Goal: Complete application form: Complete application form

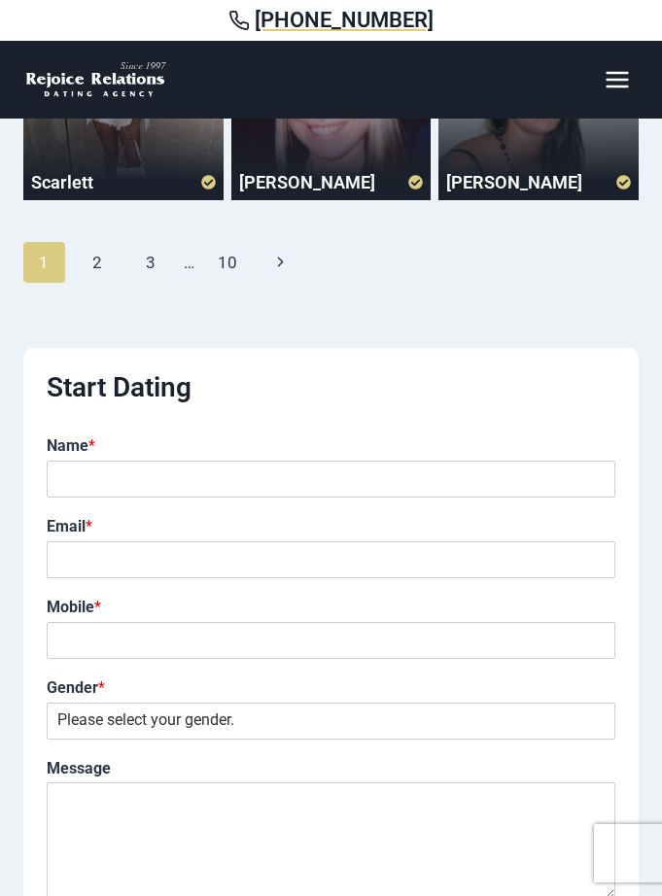
scroll to position [670, 0]
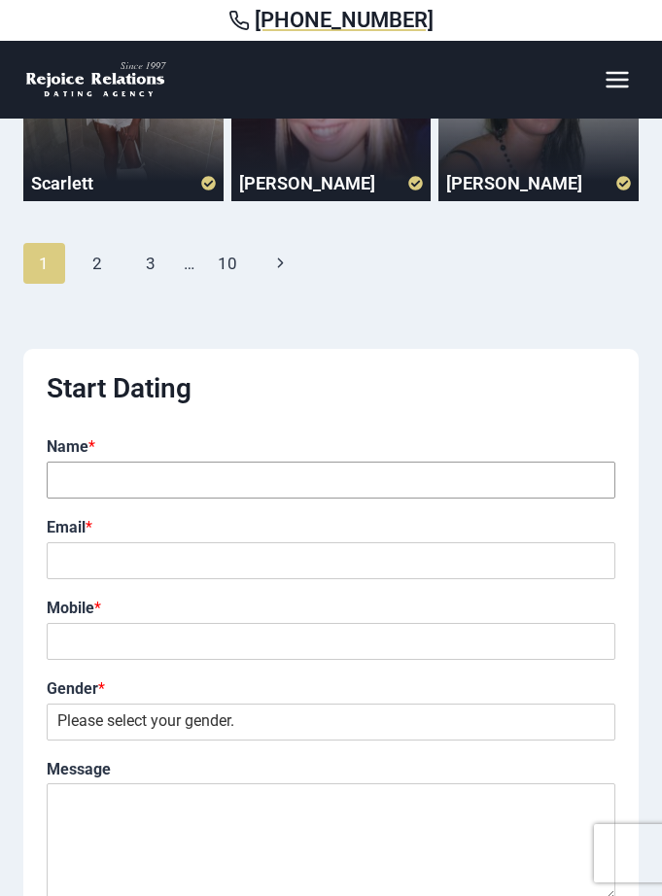
click at [168, 483] on input "Name *" at bounding box center [331, 479] width 568 height 37
type input "Alina"
click at [128, 567] on input "Email *" at bounding box center [331, 560] width 568 height 37
type input "A"
type input "alina28alina36@gmail.com"
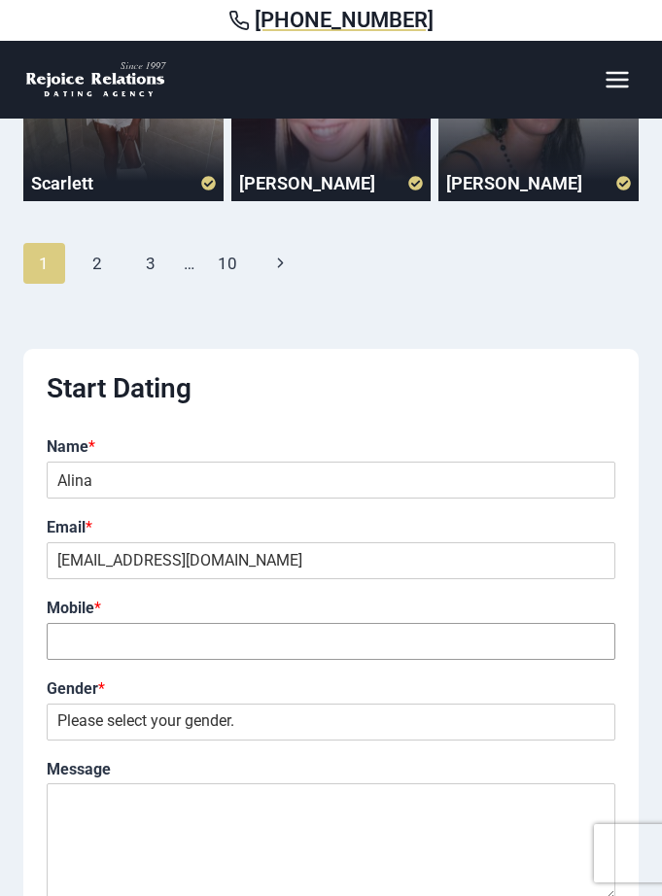
click at [113, 638] on input "Mobile *" at bounding box center [331, 641] width 568 height 37
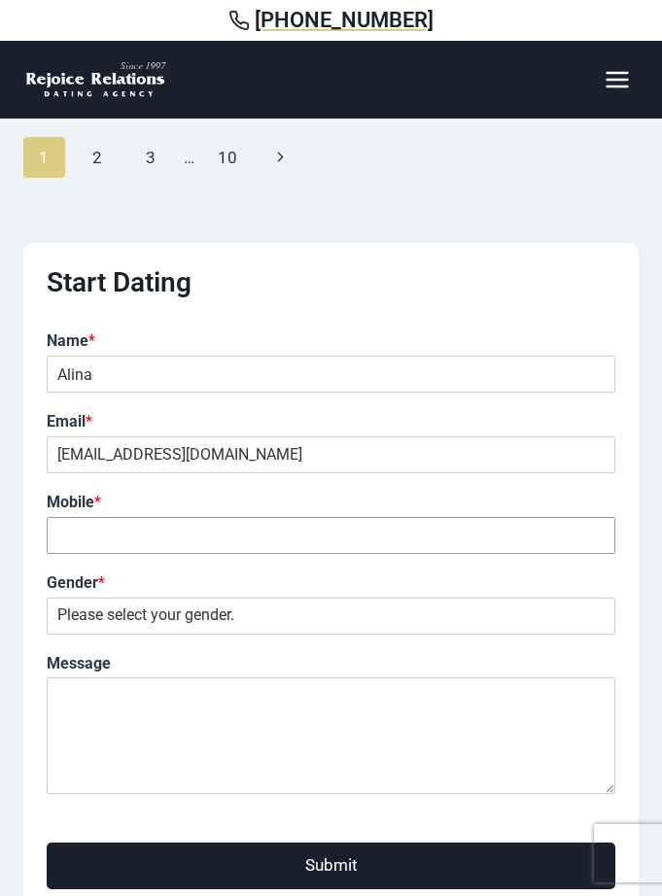
scroll to position [767, 0]
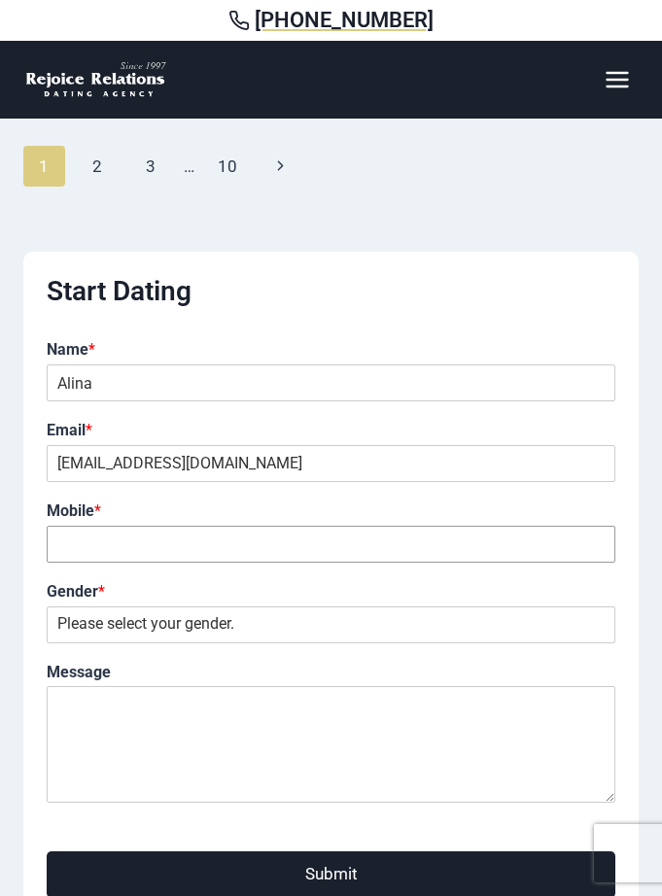
click at [85, 553] on input "Mobile *" at bounding box center [331, 544] width 568 height 37
type input "6"
type input "+"
type input "6"
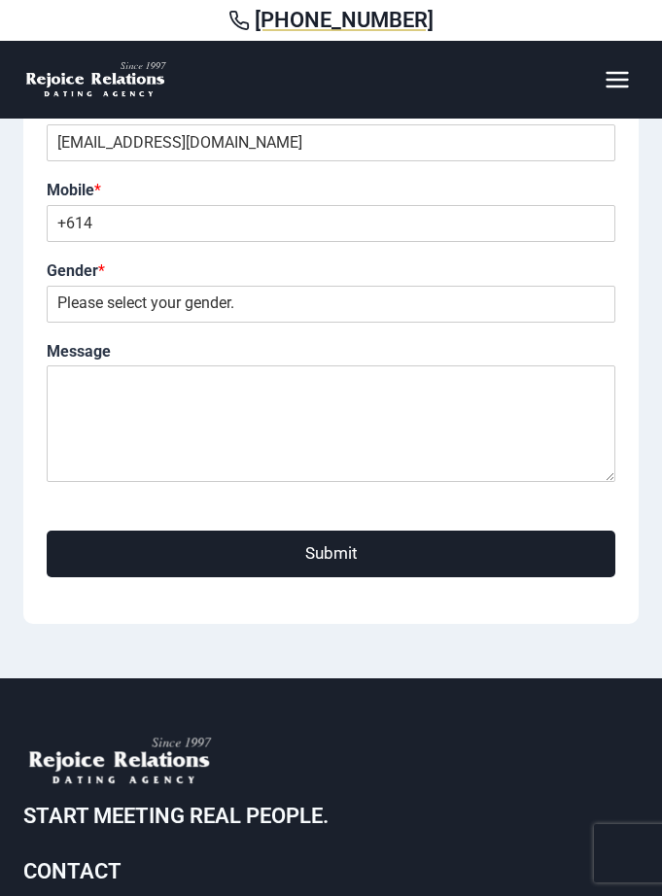
scroll to position [971, 0]
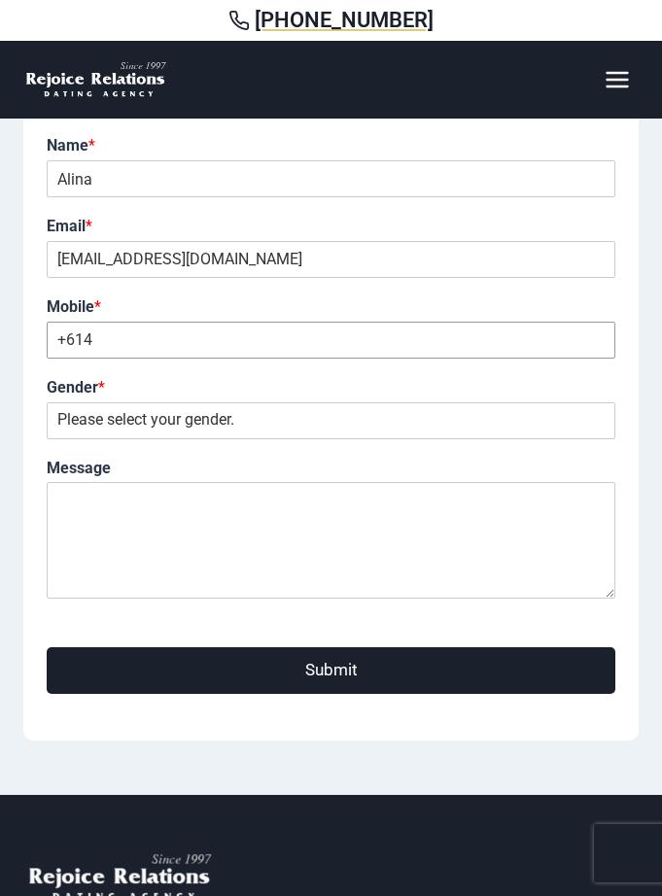
click at [241, 330] on input "+614" at bounding box center [331, 340] width 568 height 37
type input "+61410347356"
click at [209, 415] on select "Please select your gender. Male Female" at bounding box center [331, 420] width 568 height 37
click at [132, 520] on textarea "Message" at bounding box center [331, 540] width 568 height 117
click at [155, 419] on select "Please select your gender. Male Female" at bounding box center [331, 420] width 568 height 37
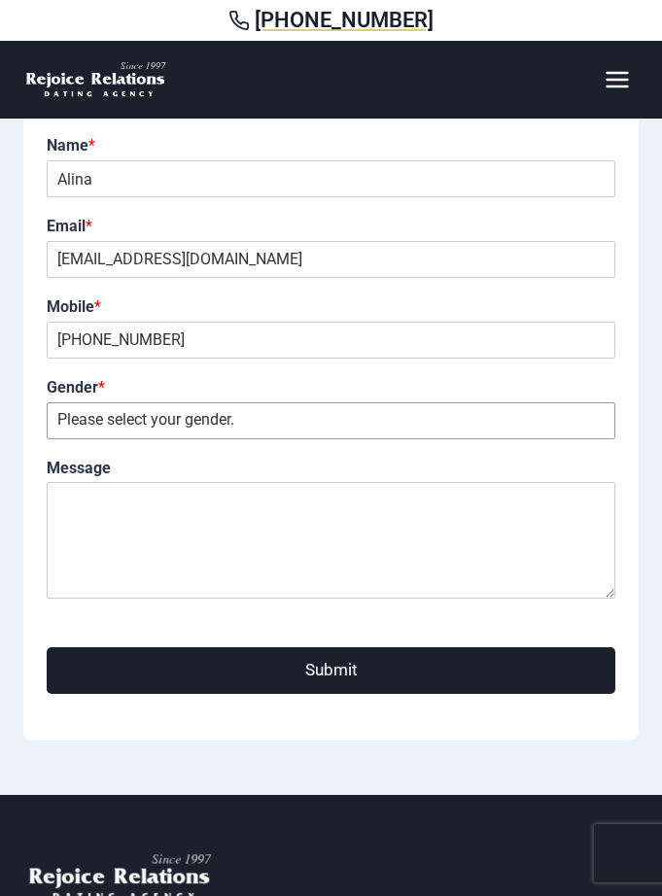
select select "[DEMOGRAPHIC_DATA]"
click at [47, 402] on select "Please select your gender. Male Female" at bounding box center [331, 420] width 568 height 37
click at [153, 527] on textarea "Message" at bounding box center [331, 540] width 568 height 117
paste textarea "I'm looking for serious relationship."
type textarea "I'm looking for serious relationship."
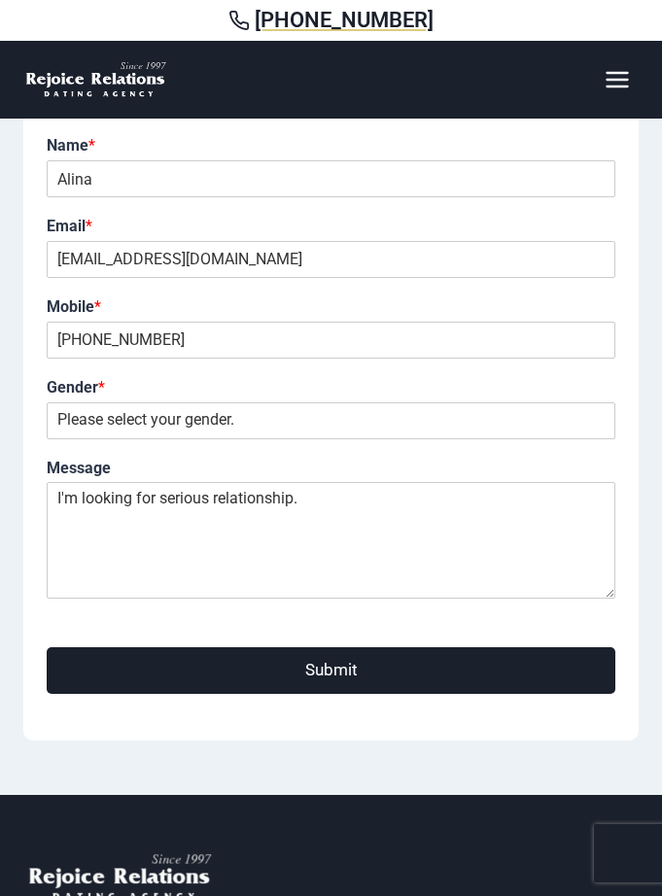
drag, startPoint x: 414, startPoint y: 681, endPoint x: 415, endPoint y: 666, distance: 14.6
click at [414, 681] on button "Submit" at bounding box center [331, 670] width 568 height 46
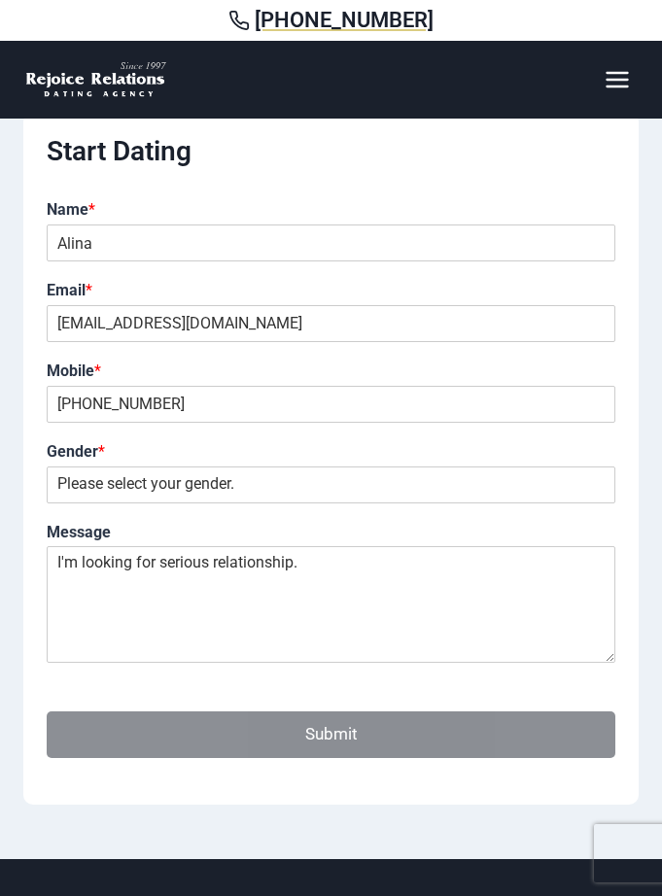
scroll to position [777, 0]
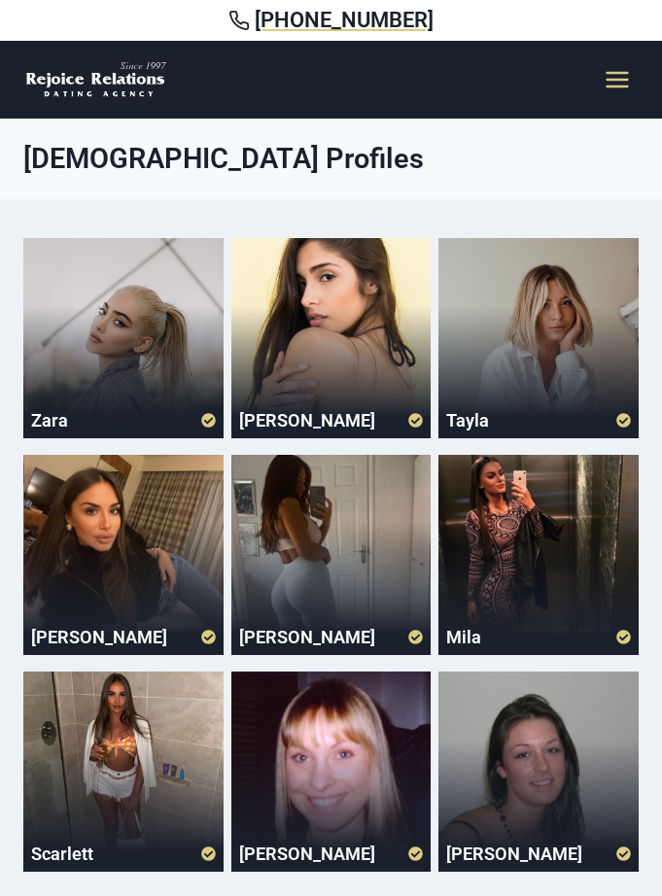
click at [617, 79] on icon "Open menu" at bounding box center [616, 80] width 22 height 16
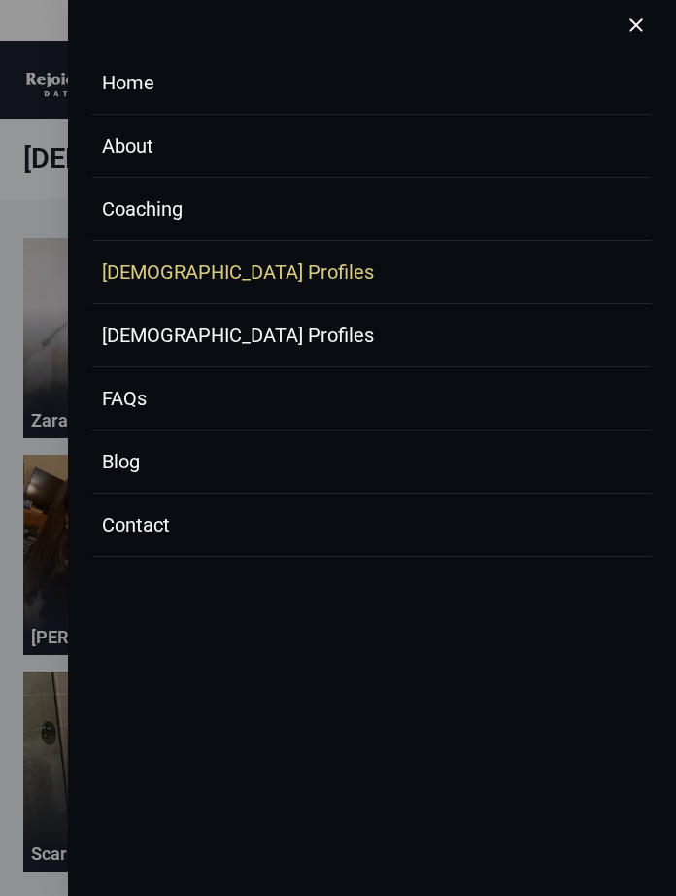
click at [217, 342] on link "[DEMOGRAPHIC_DATA] Profiles" at bounding box center [371, 335] width 559 height 63
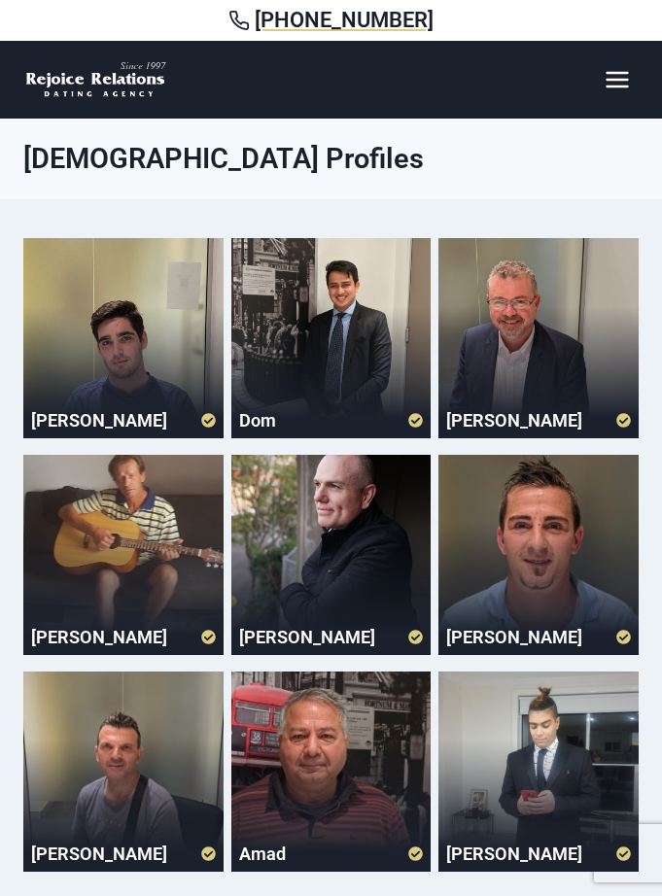
click at [140, 559] on div at bounding box center [123, 555] width 200 height 200
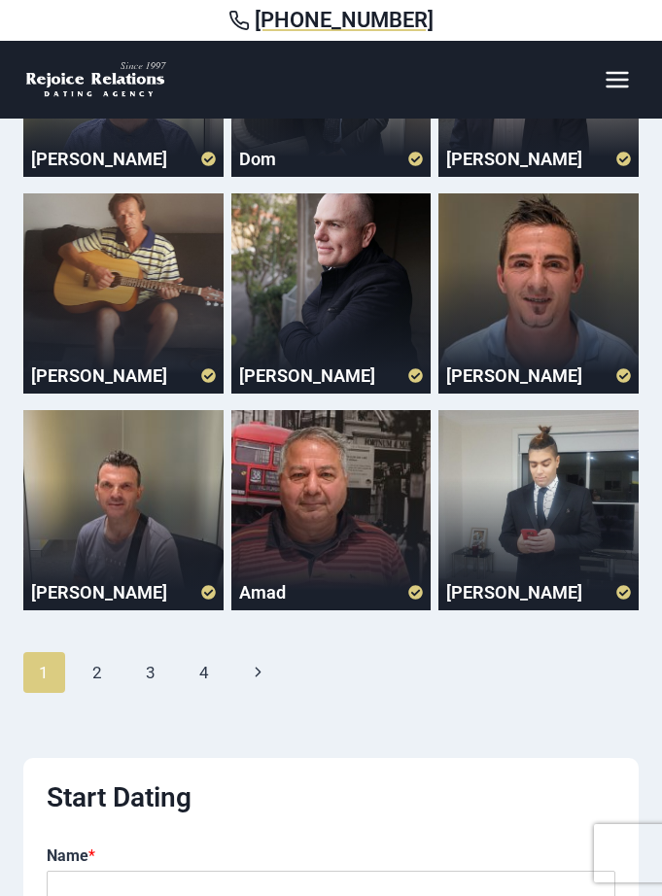
scroll to position [291, 0]
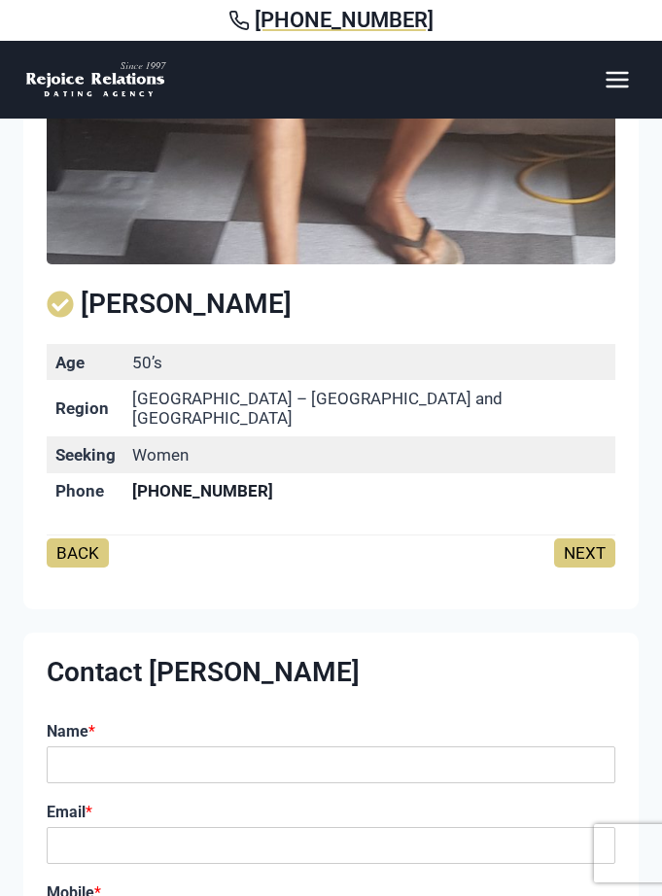
scroll to position [389, 0]
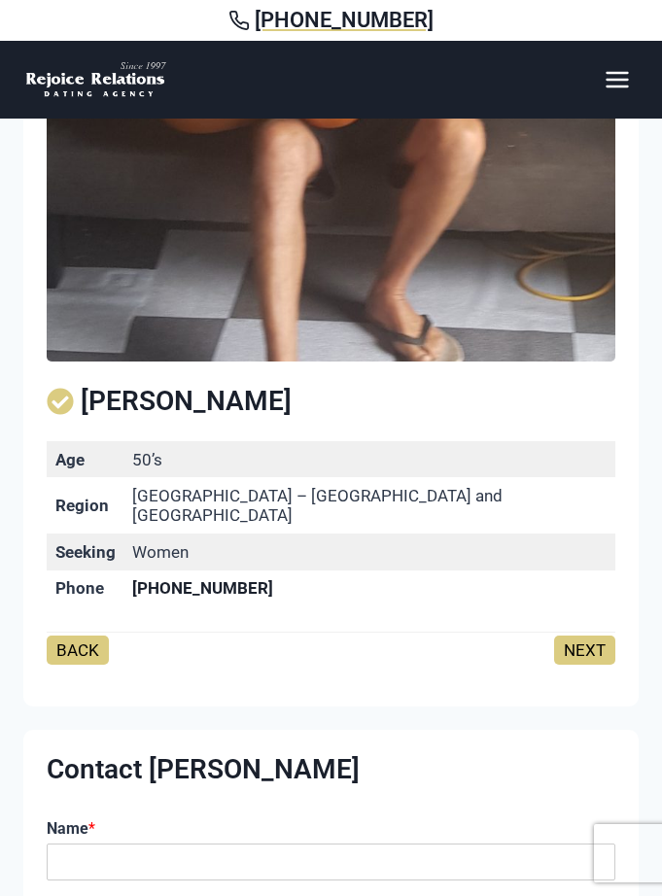
click at [572, 636] on link "NEXT" at bounding box center [584, 649] width 61 height 29
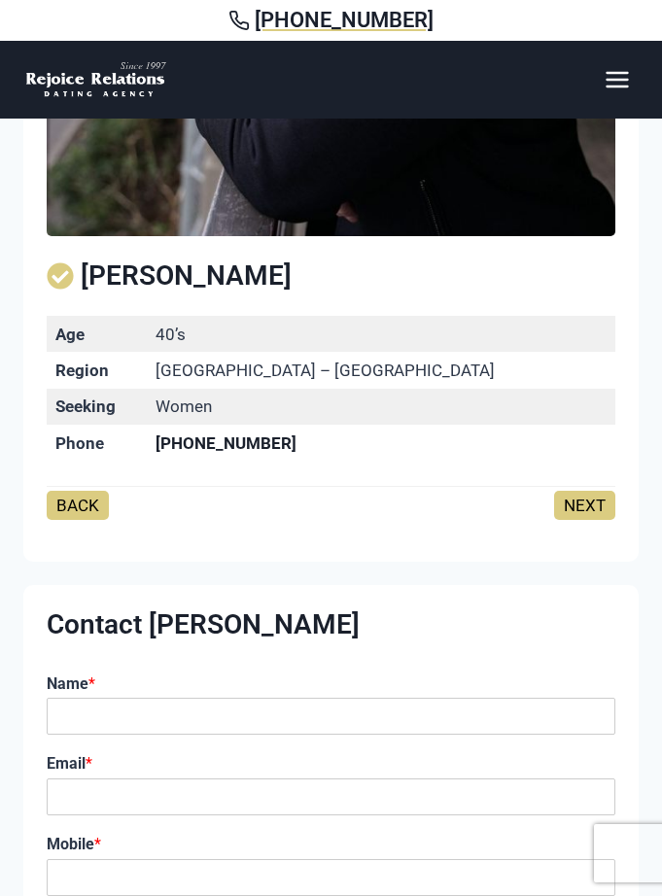
scroll to position [486, 0]
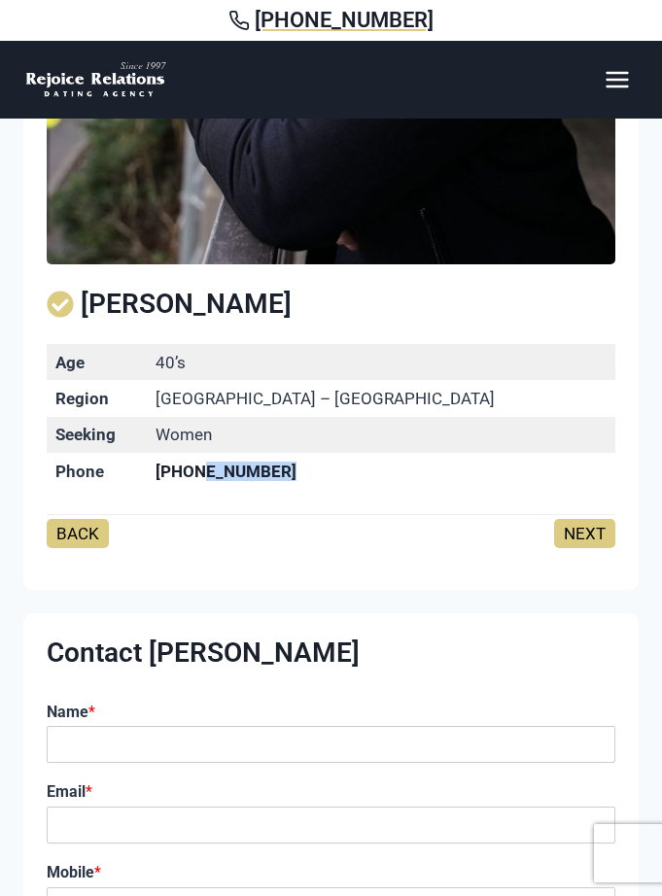
drag, startPoint x: 270, startPoint y: 471, endPoint x: 347, endPoint y: 470, distance: 76.7
click at [296, 470] on mark "[PHONE_NUMBER]" at bounding box center [225, 470] width 141 height 19
click at [362, 479] on td "[PHONE_NUMBER]" at bounding box center [381, 471] width 467 height 36
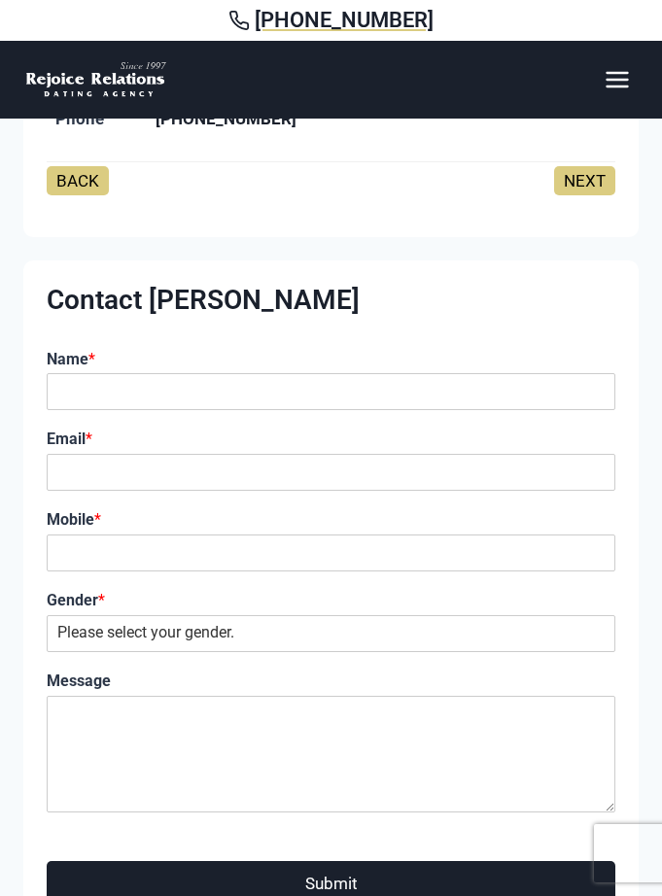
scroll to position [874, 0]
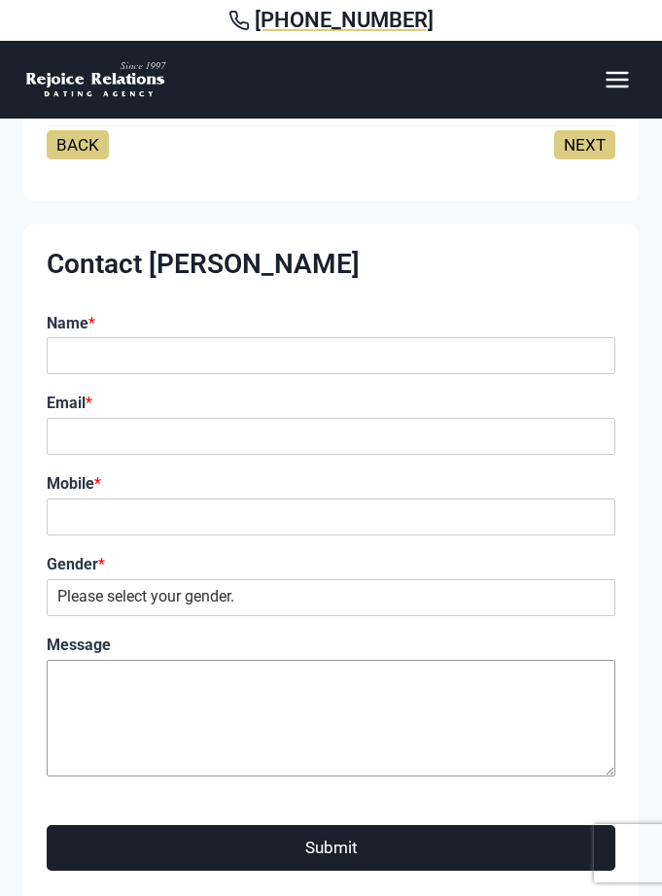
click at [172, 695] on textarea "Message" at bounding box center [331, 718] width 568 height 117
type textarea "hi"
click at [195, 359] on input "Name *" at bounding box center [331, 355] width 568 height 37
type input "Alina"
click at [293, 855] on button "Submit" at bounding box center [331, 848] width 568 height 46
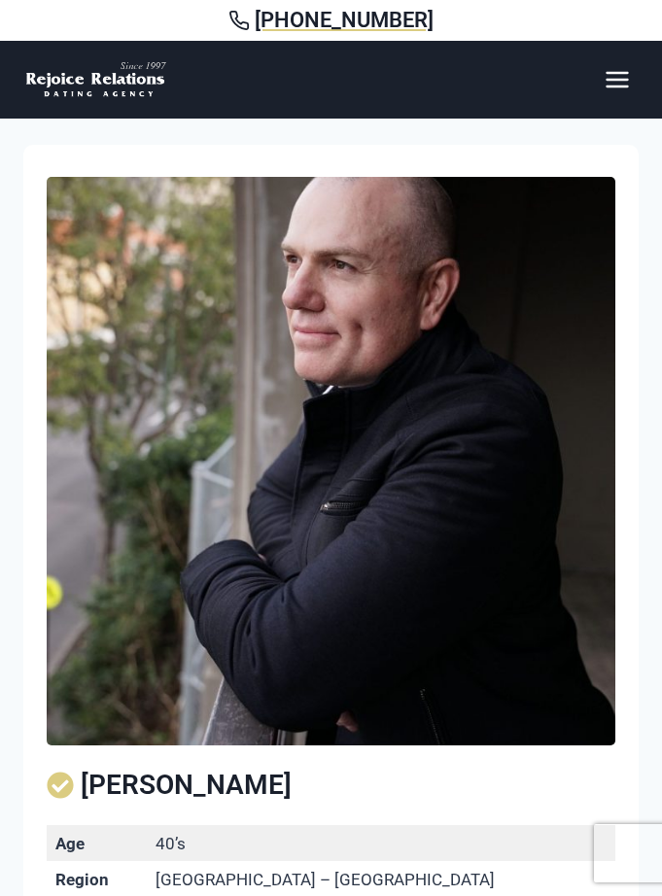
scroll to position [0, 0]
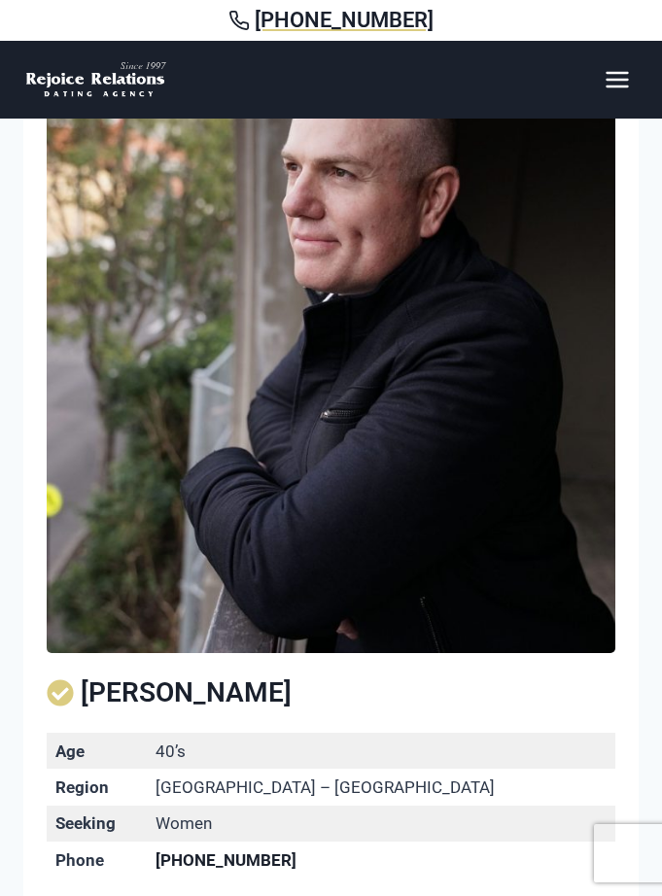
click at [325, 525] on img at bounding box center [331, 369] width 568 height 568
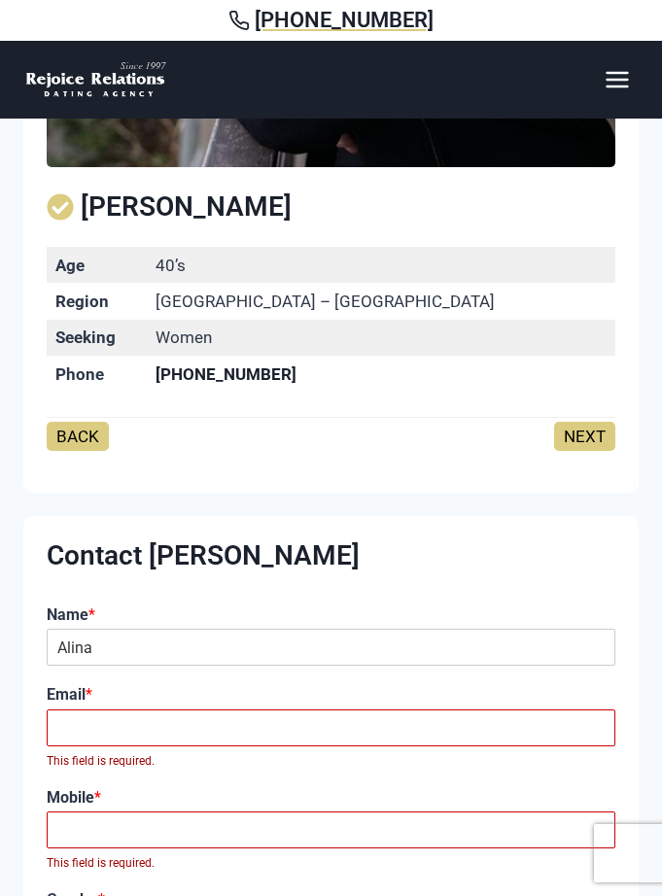
scroll to position [291, 0]
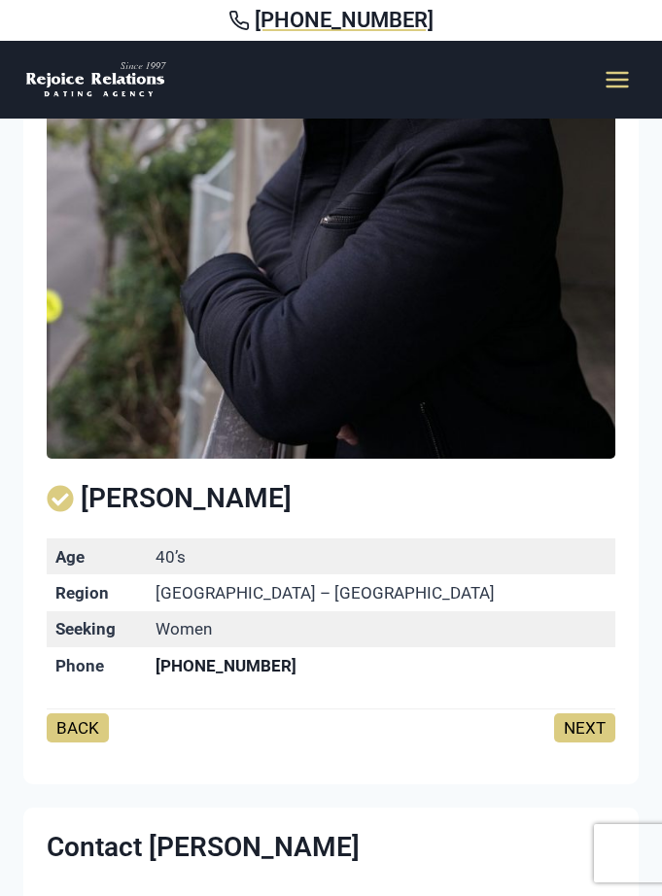
click at [618, 71] on icon "Toggle Menu" at bounding box center [616, 79] width 27 height 27
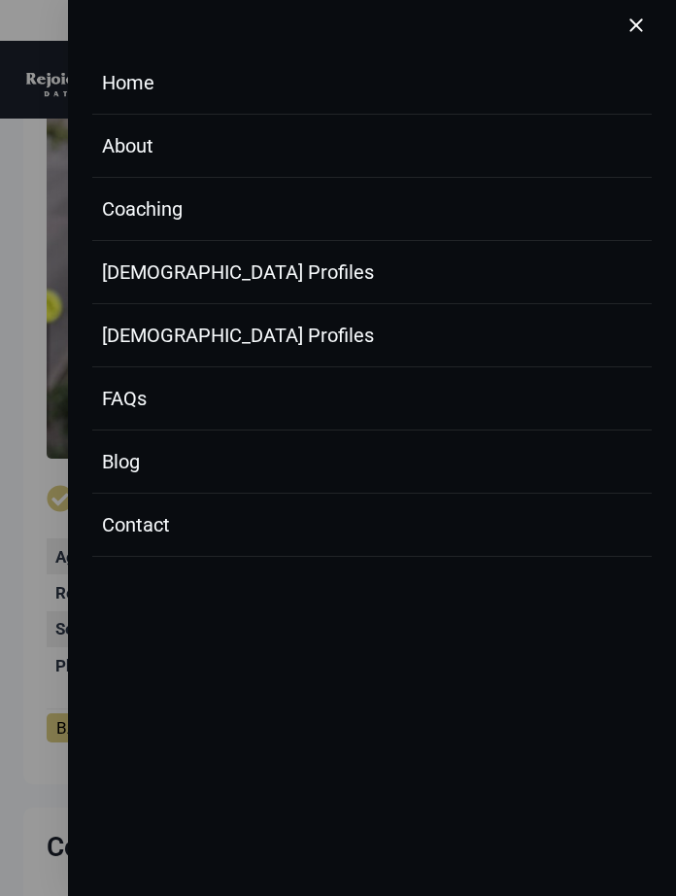
click at [28, 163] on div at bounding box center [338, 448] width 676 height 896
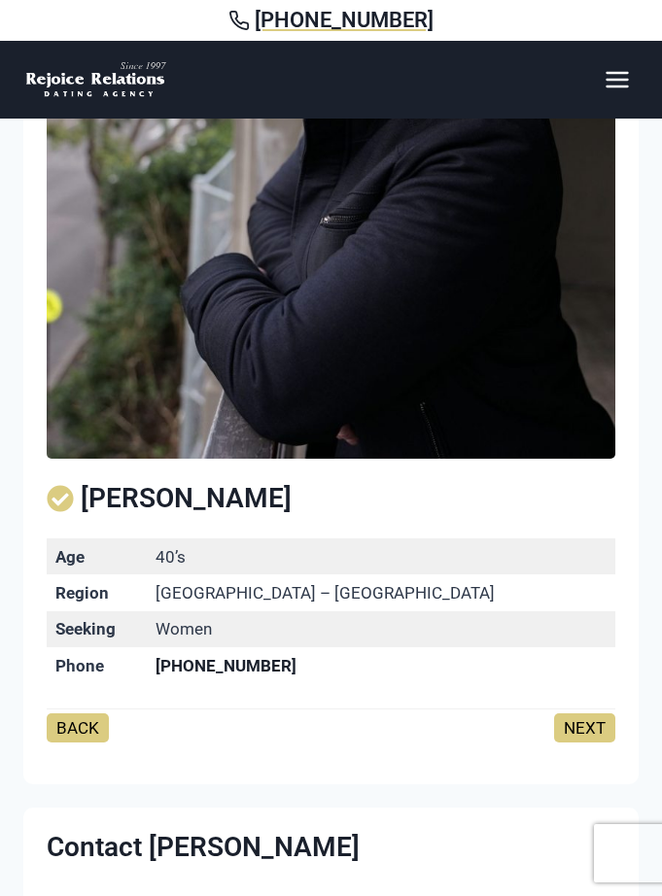
click at [578, 736] on link "NEXT" at bounding box center [584, 727] width 61 height 29
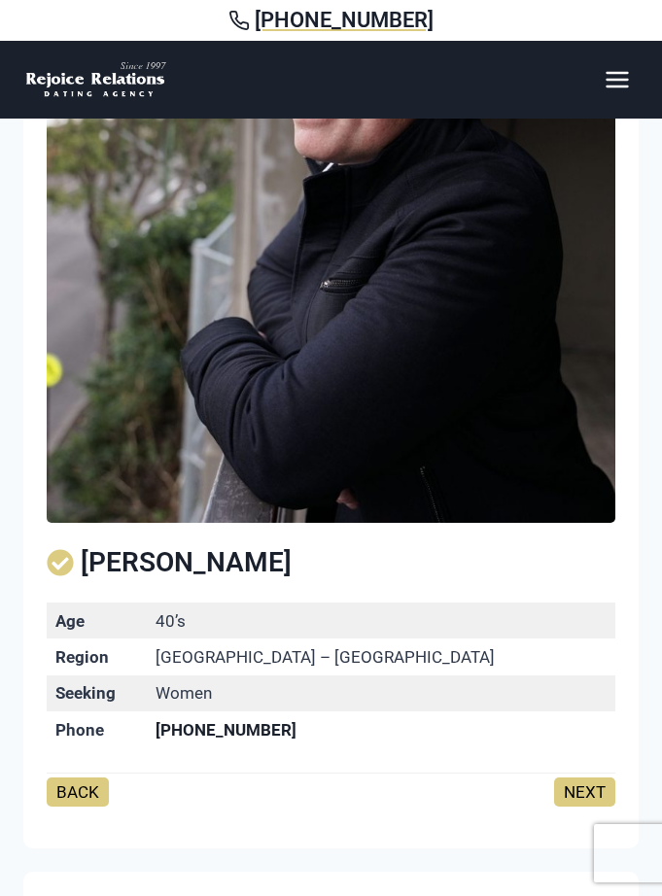
scroll to position [41, 0]
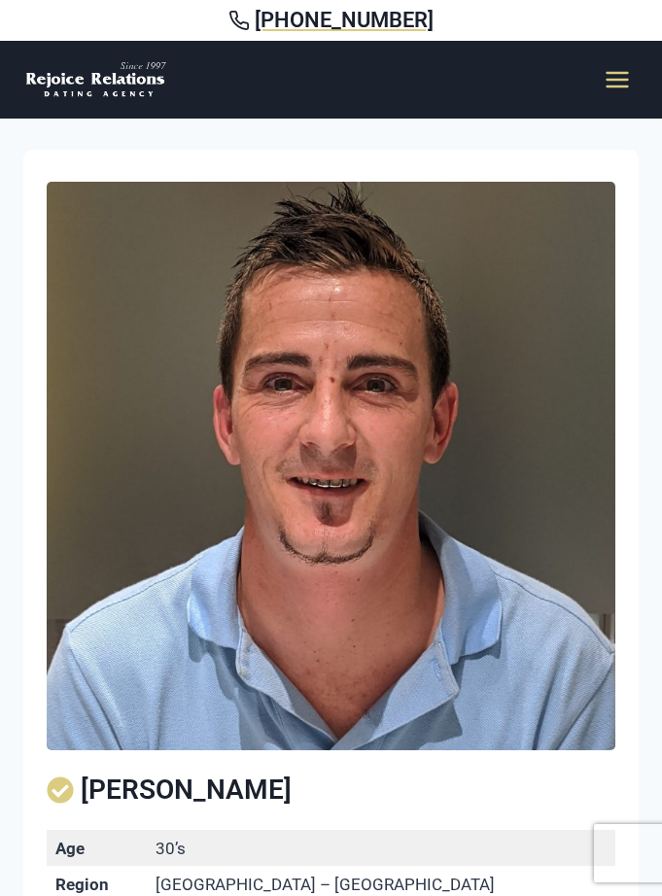
click at [624, 84] on icon "Toggle Menu" at bounding box center [616, 79] width 27 height 27
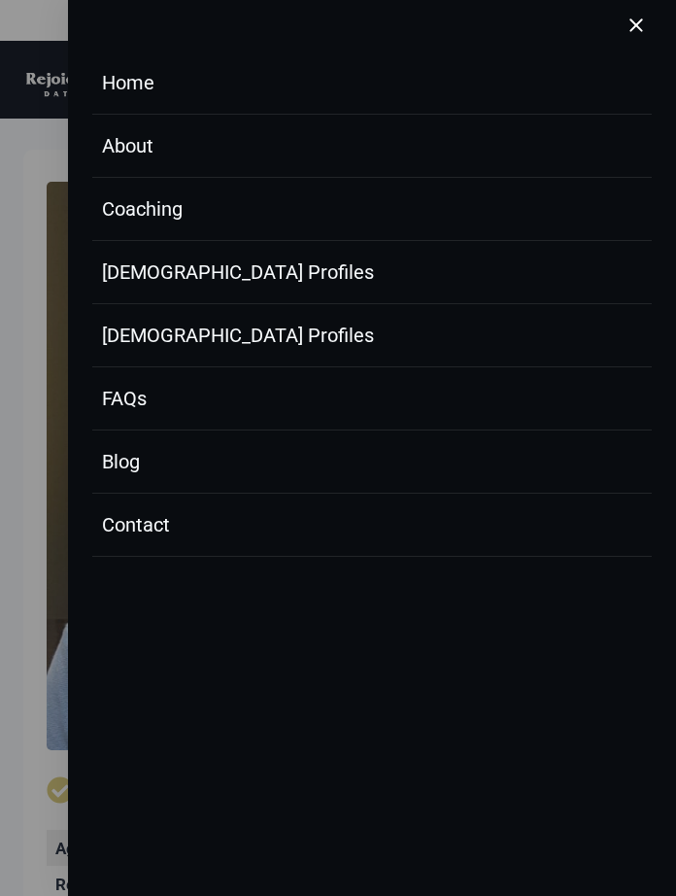
drag, startPoint x: 115, startPoint y: 83, endPoint x: 129, endPoint y: 78, distance: 15.4
click at [116, 83] on link "Home" at bounding box center [371, 82] width 559 height 63
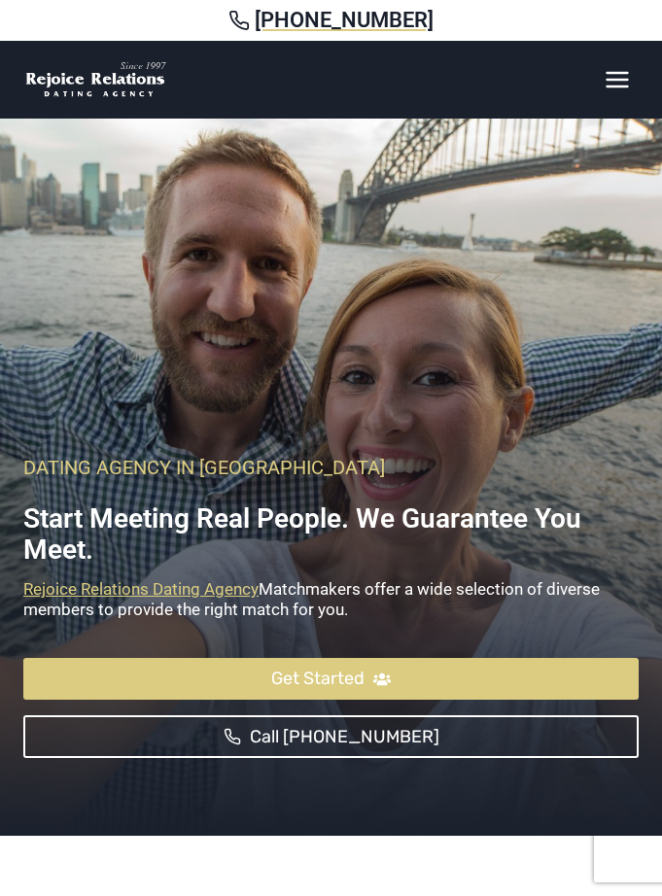
scroll to position [194, 0]
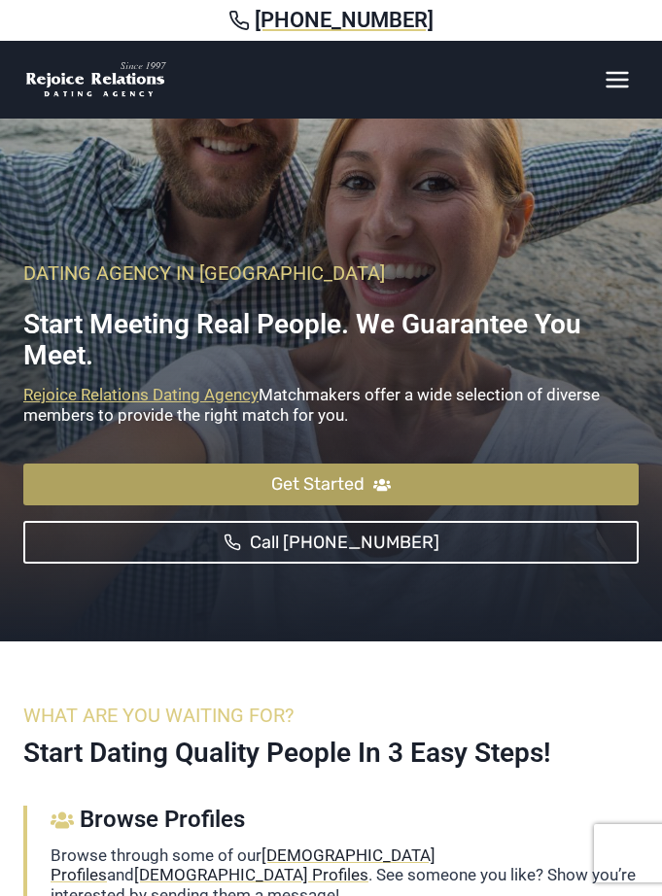
click at [296, 493] on span "Get Started" at bounding box center [317, 484] width 93 height 28
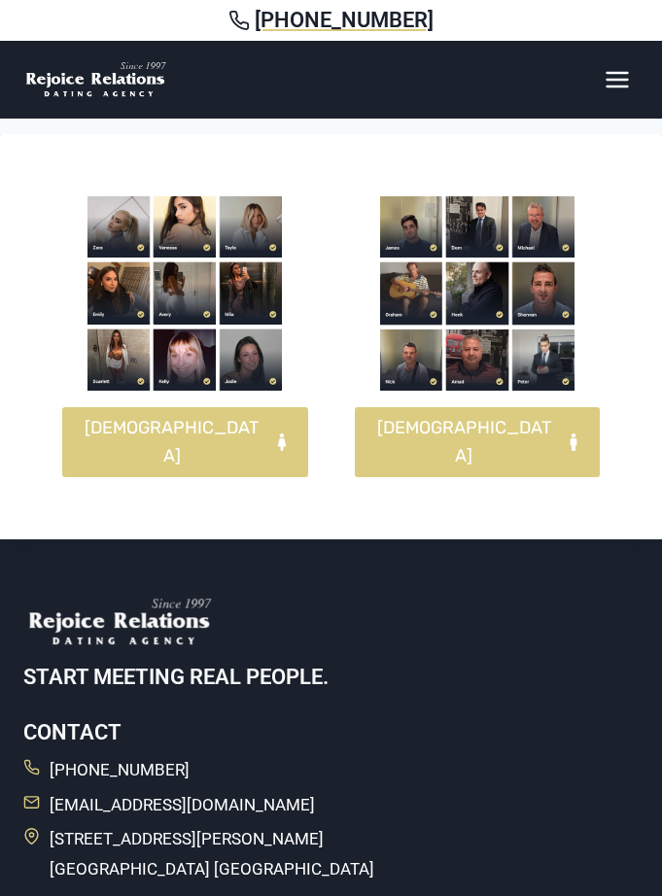
scroll to position [97, 0]
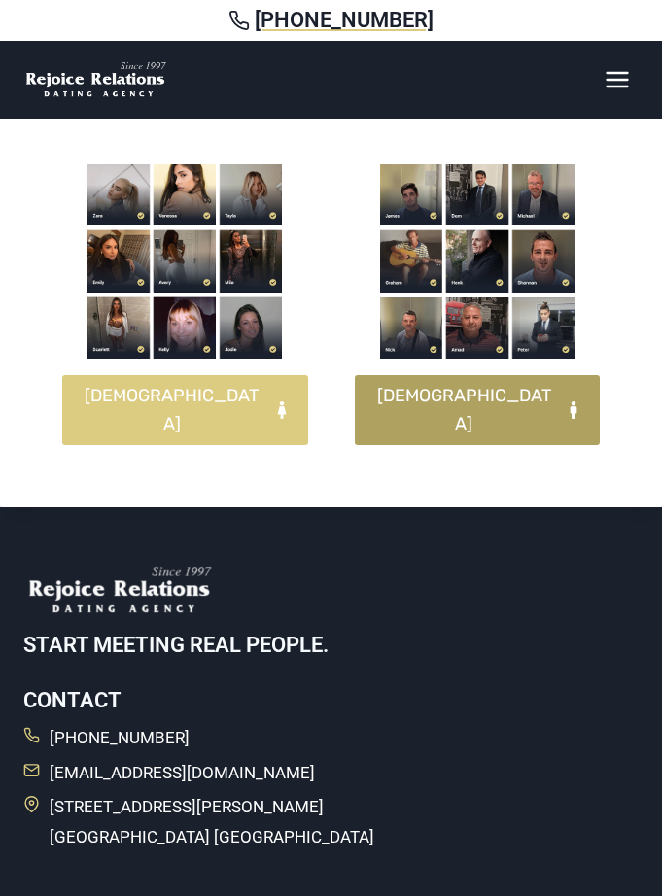
click at [473, 384] on span "MALES" at bounding box center [464, 410] width 185 height 56
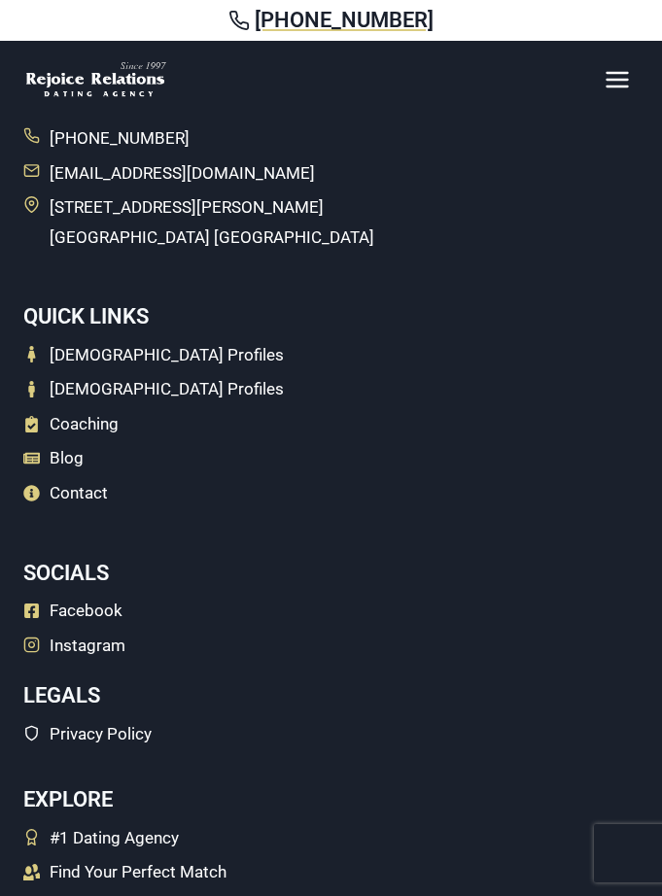
scroll to position [1943, 0]
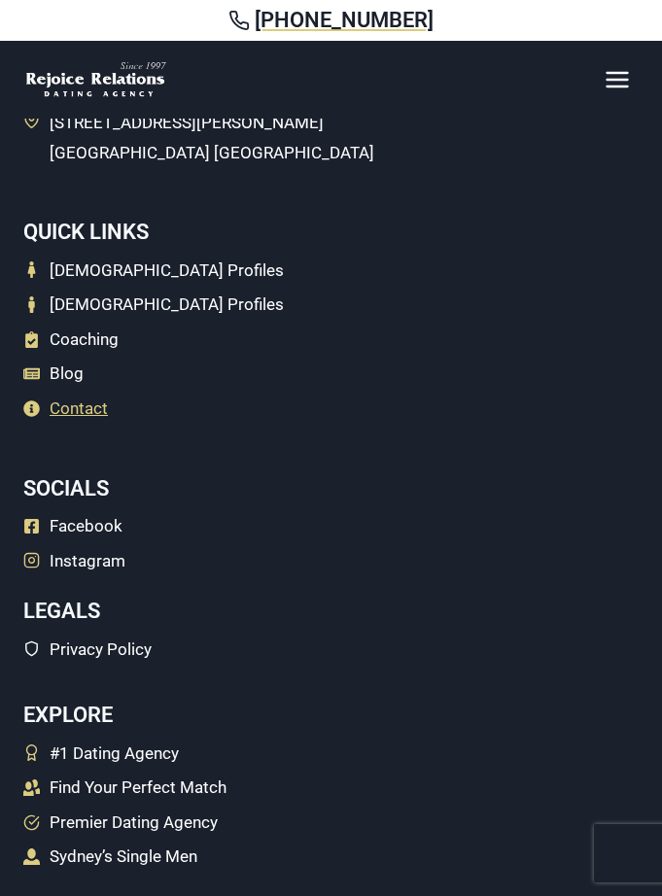
click at [105, 410] on span "Contact" at bounding box center [79, 408] width 58 height 30
